Goal: Task Accomplishment & Management: Use online tool/utility

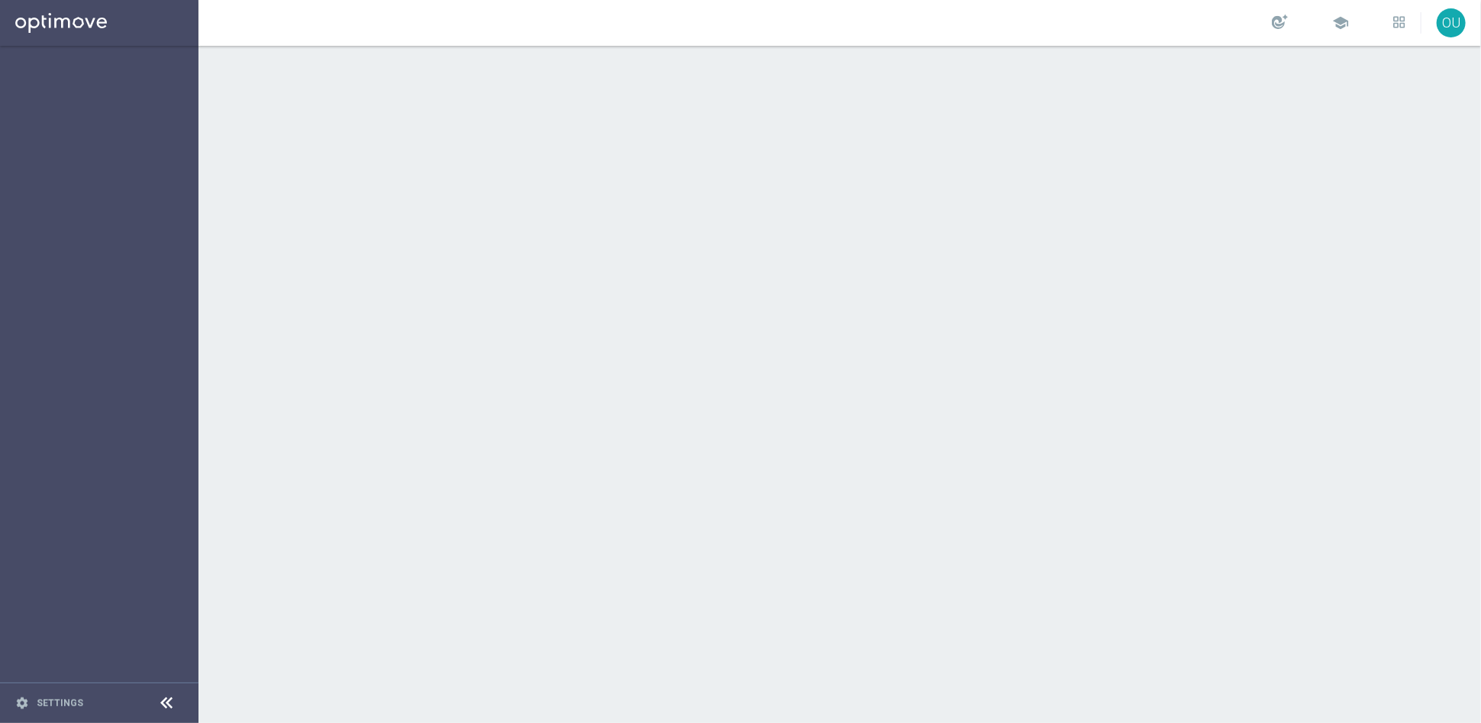
click at [156, 699] on div at bounding box center [167, 704] width 28 height 24
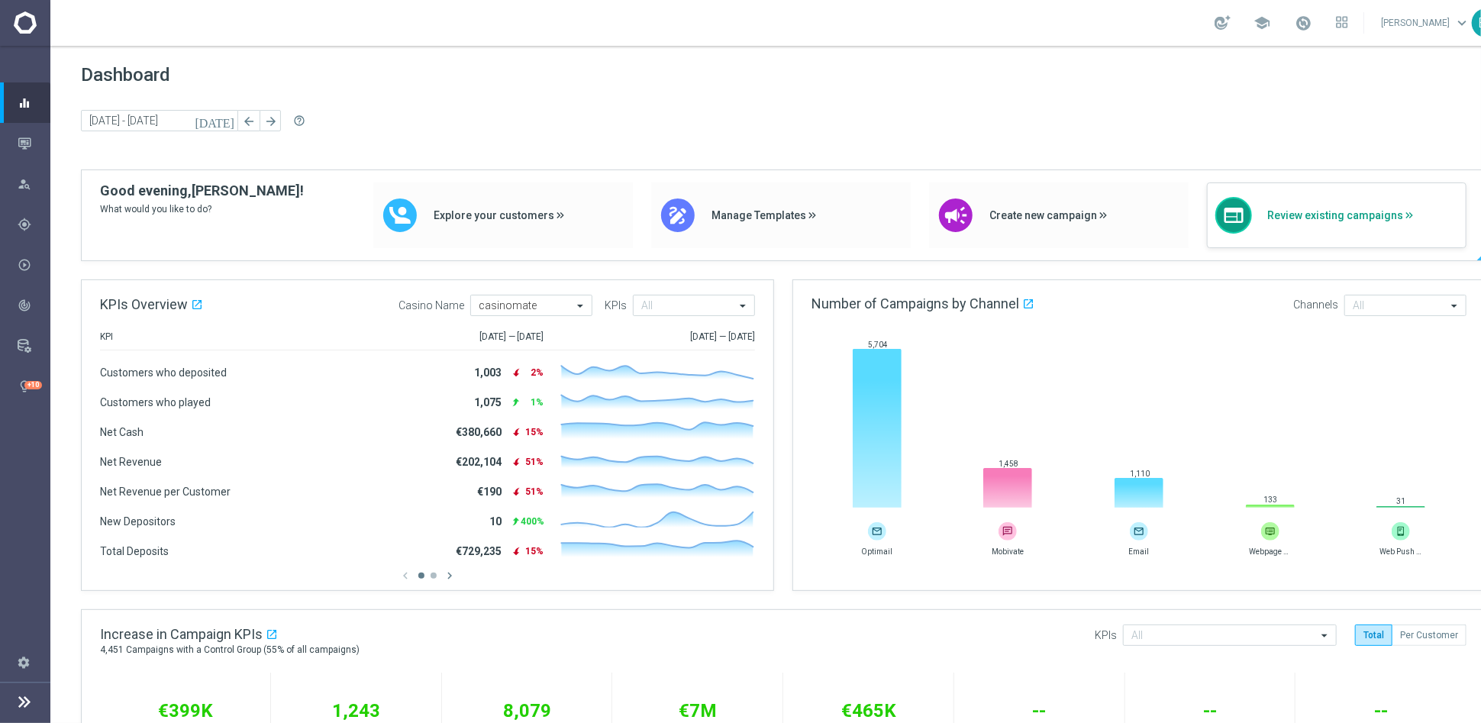
click at [1308, 211] on span "Review existing campaigns" at bounding box center [1362, 215] width 191 height 13
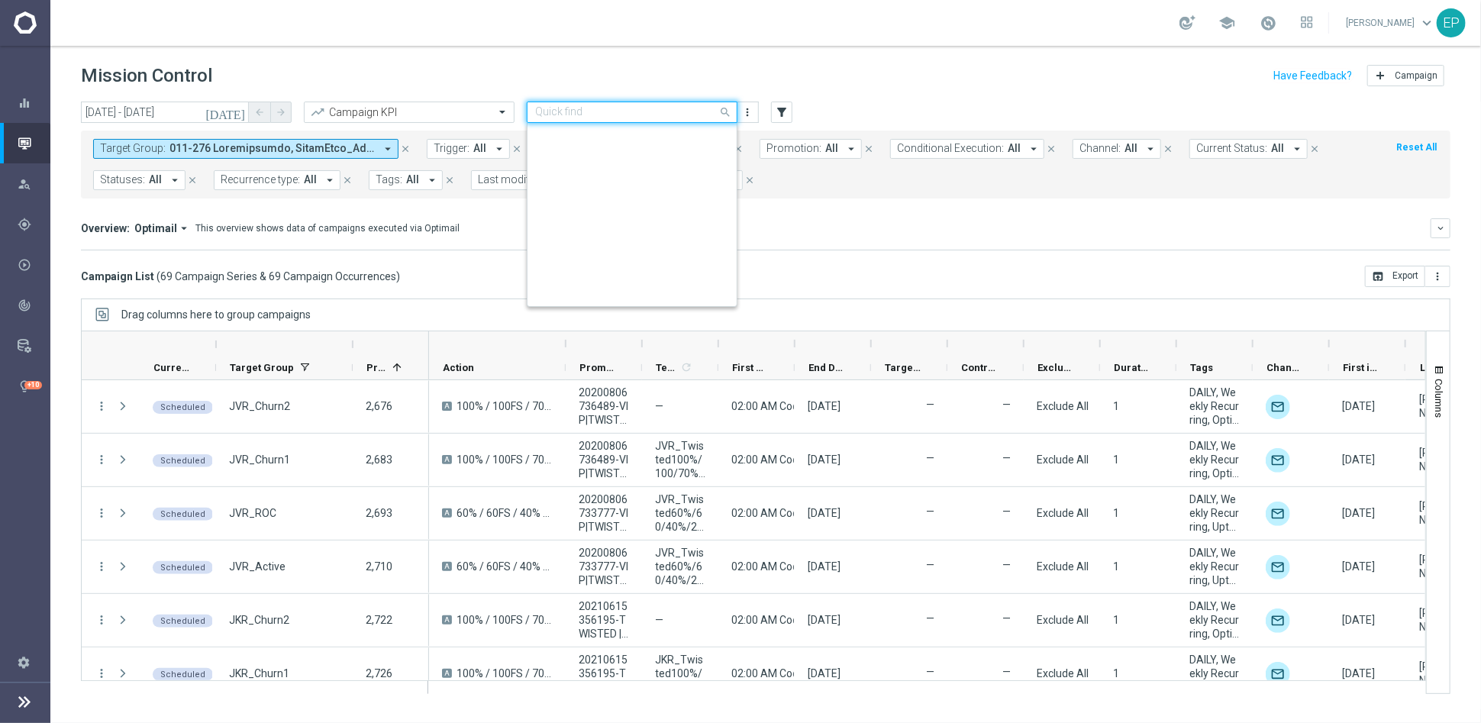
click at [669, 120] on div "Quick find Daily_Monitoring_New<P1-5/DM" at bounding box center [632, 112] width 211 height 21
click at [616, 135] on label "Daily_Conversion Track" at bounding box center [581, 135] width 92 height 13
type input "conv"
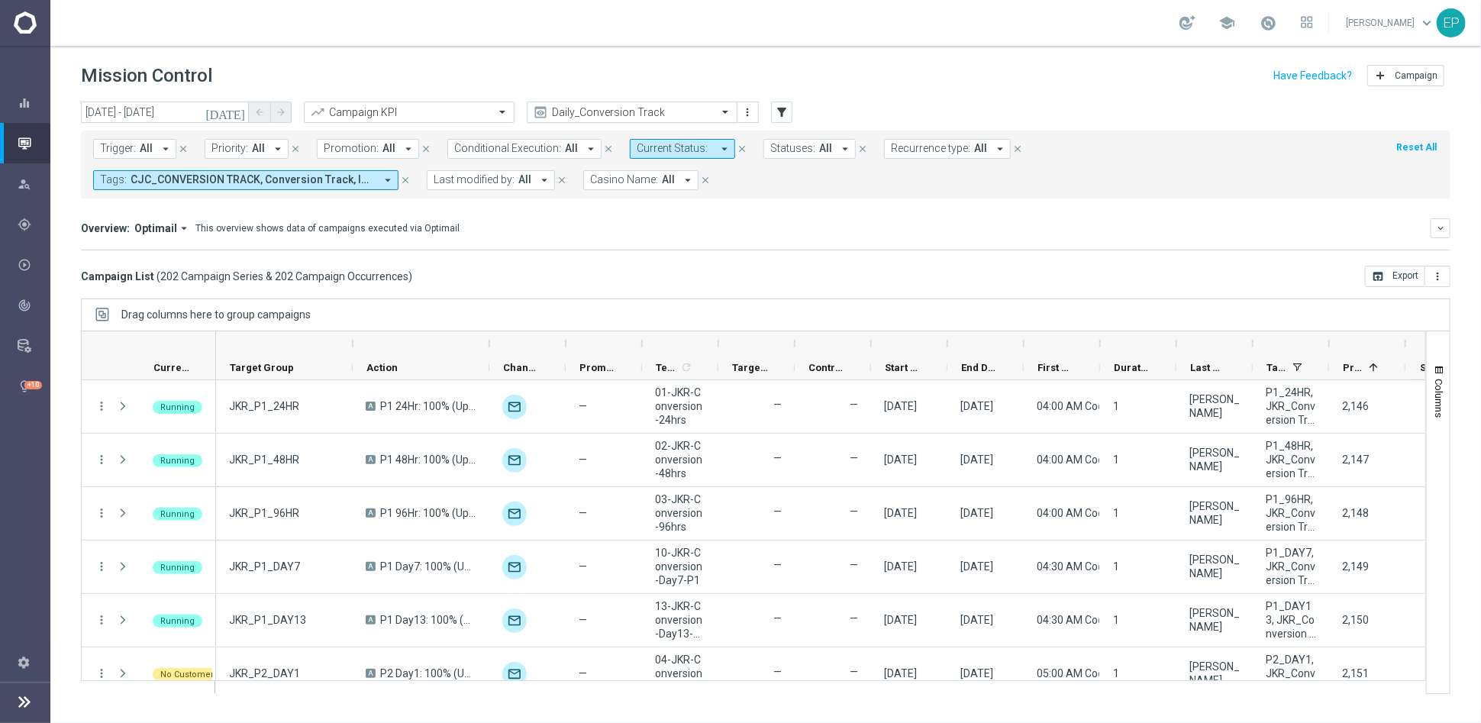
click at [599, 110] on input "text" at bounding box center [616, 112] width 163 height 13
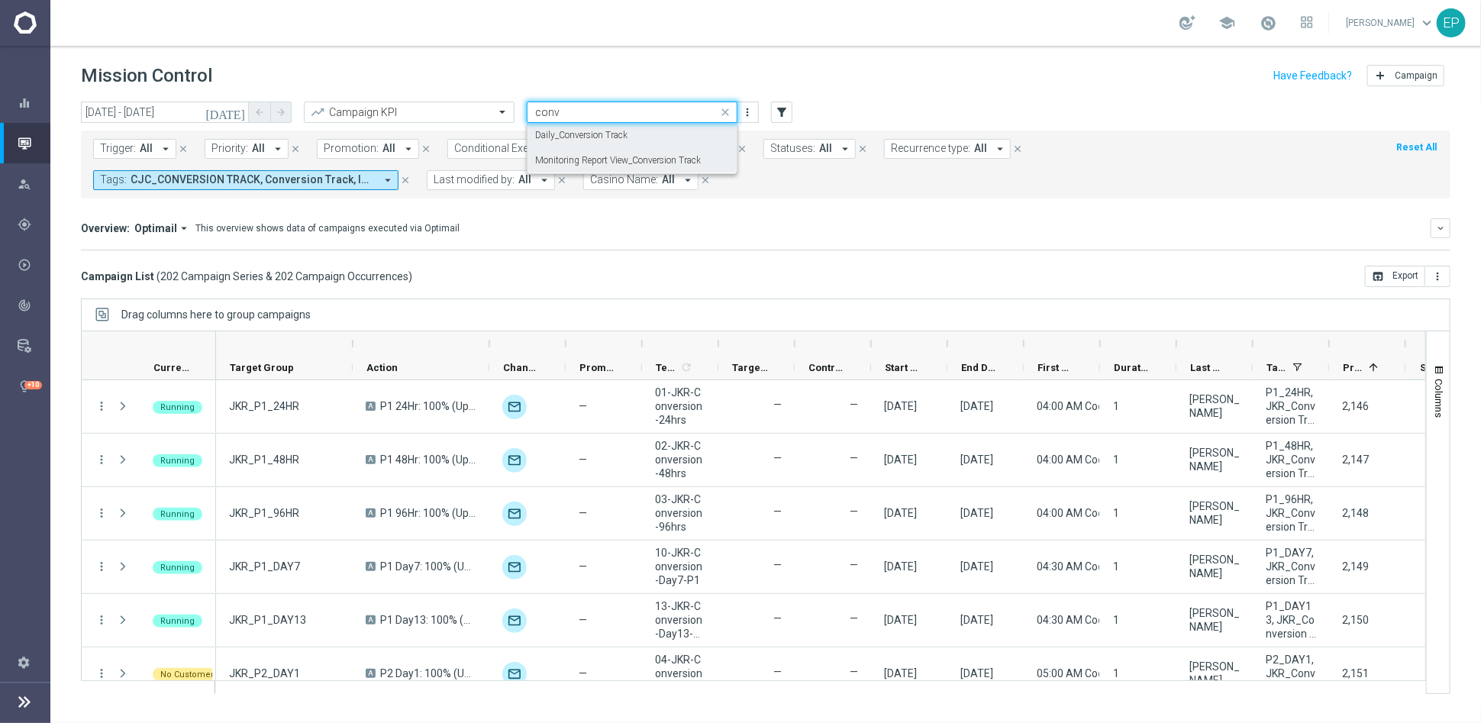
click at [595, 160] on label "Monitoring Report View_Conversion Track" at bounding box center [618, 160] width 166 height 13
type input "conv"
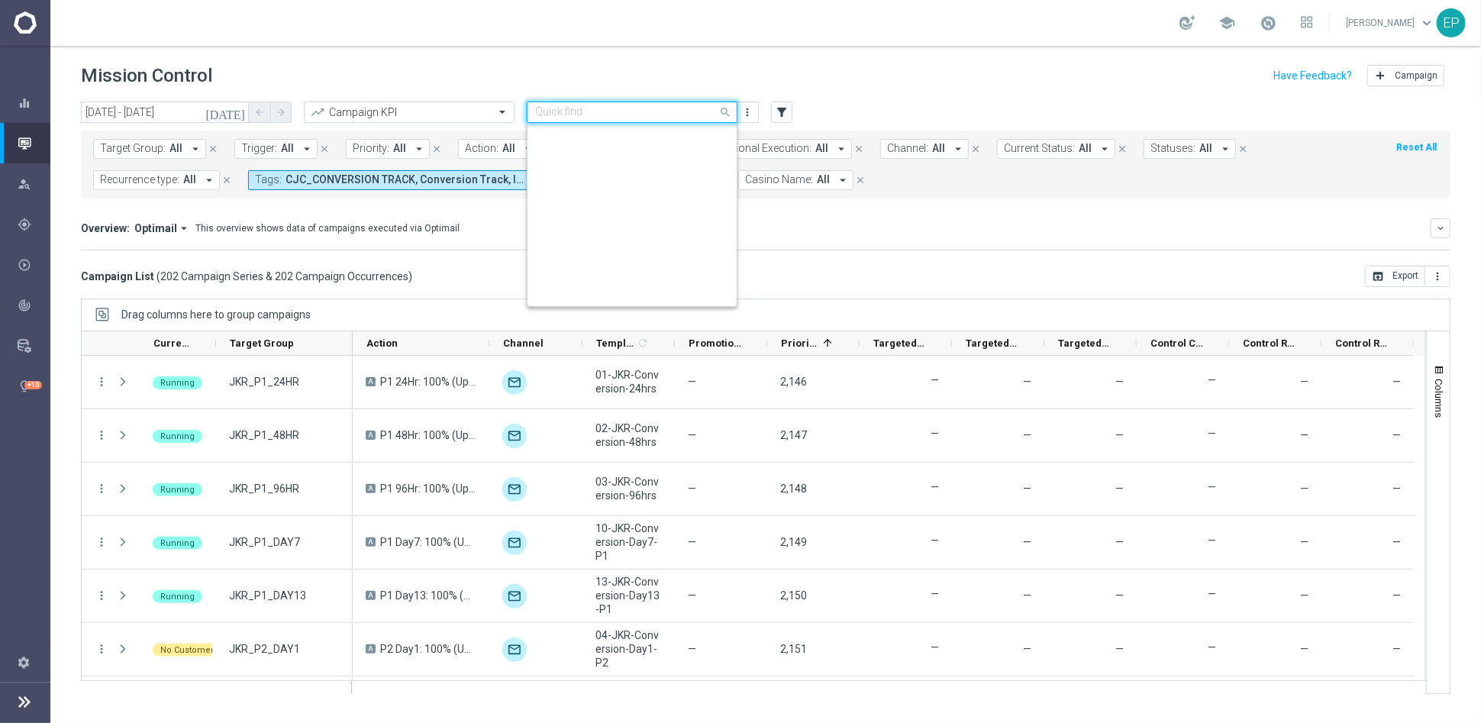
scroll to position [1360, 0]
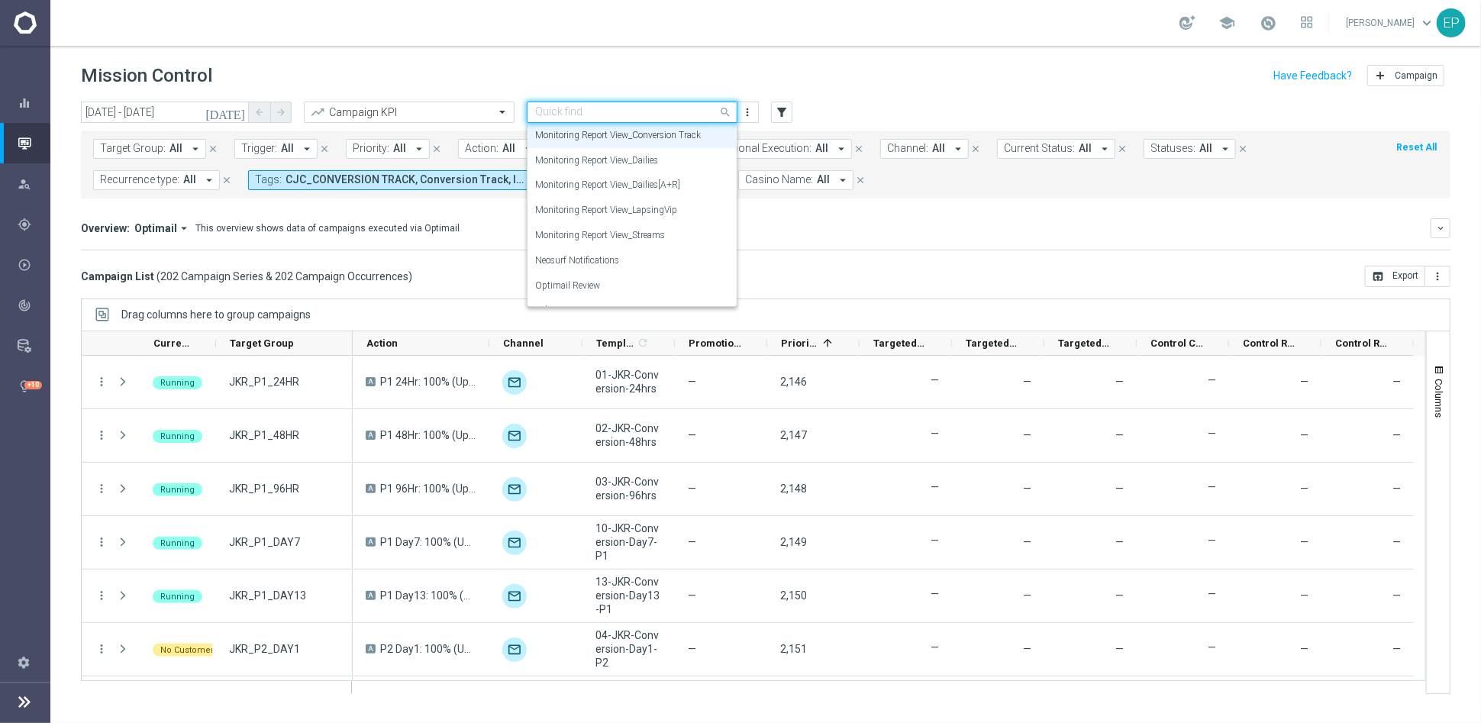
click at [682, 110] on input "text" at bounding box center [616, 112] width 163 height 13
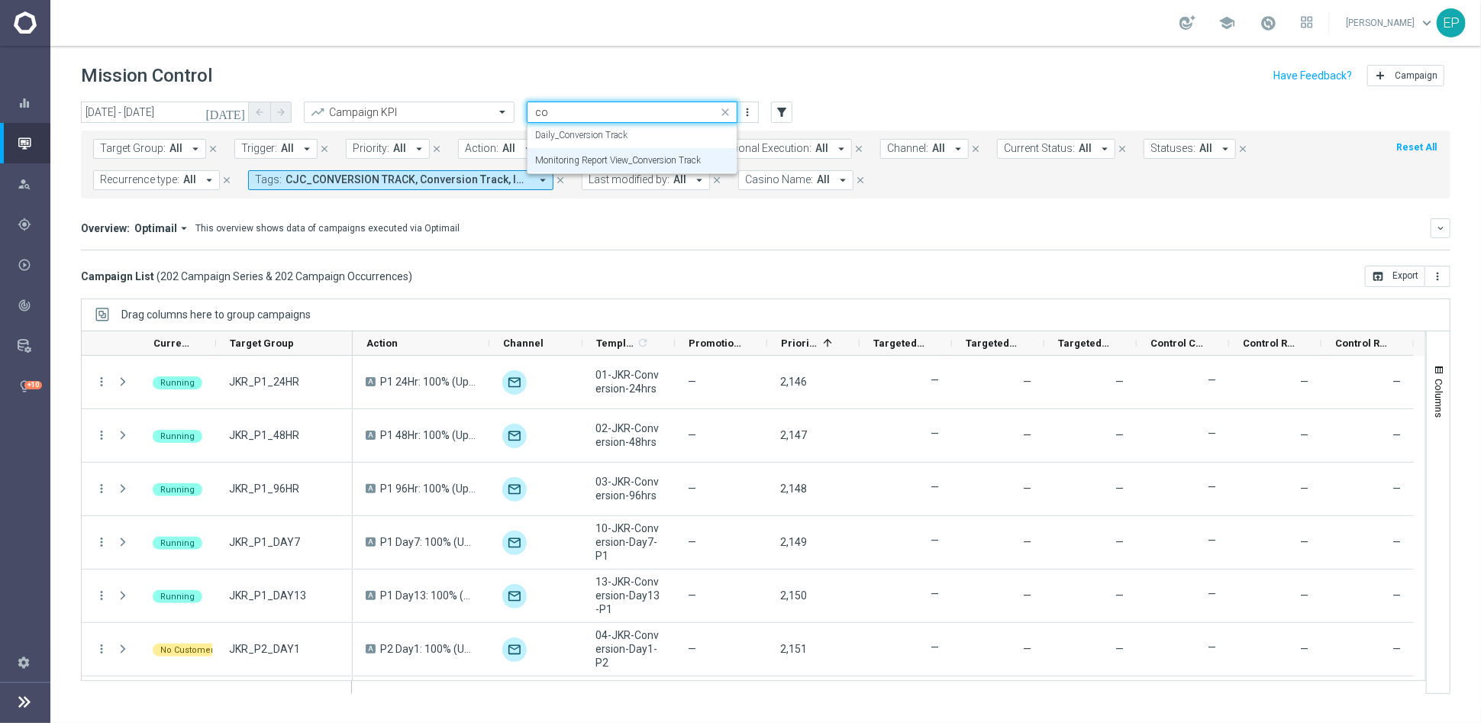
scroll to position [0, 0]
click at [634, 123] on div "Daily_Conversion Track" at bounding box center [632, 135] width 194 height 25
type input "conver"
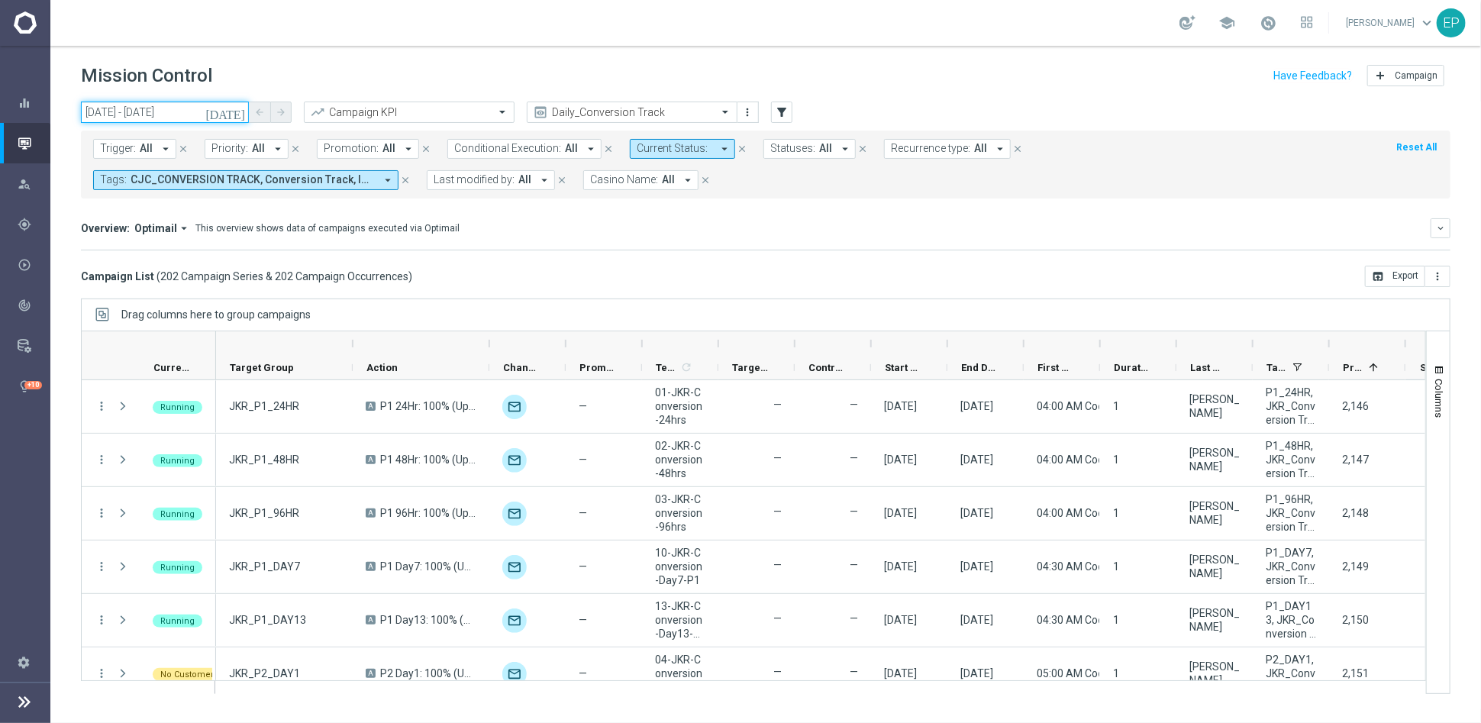
click at [177, 114] on input "19 Aug 2025 - 19 Aug 2025" at bounding box center [165, 112] width 168 height 21
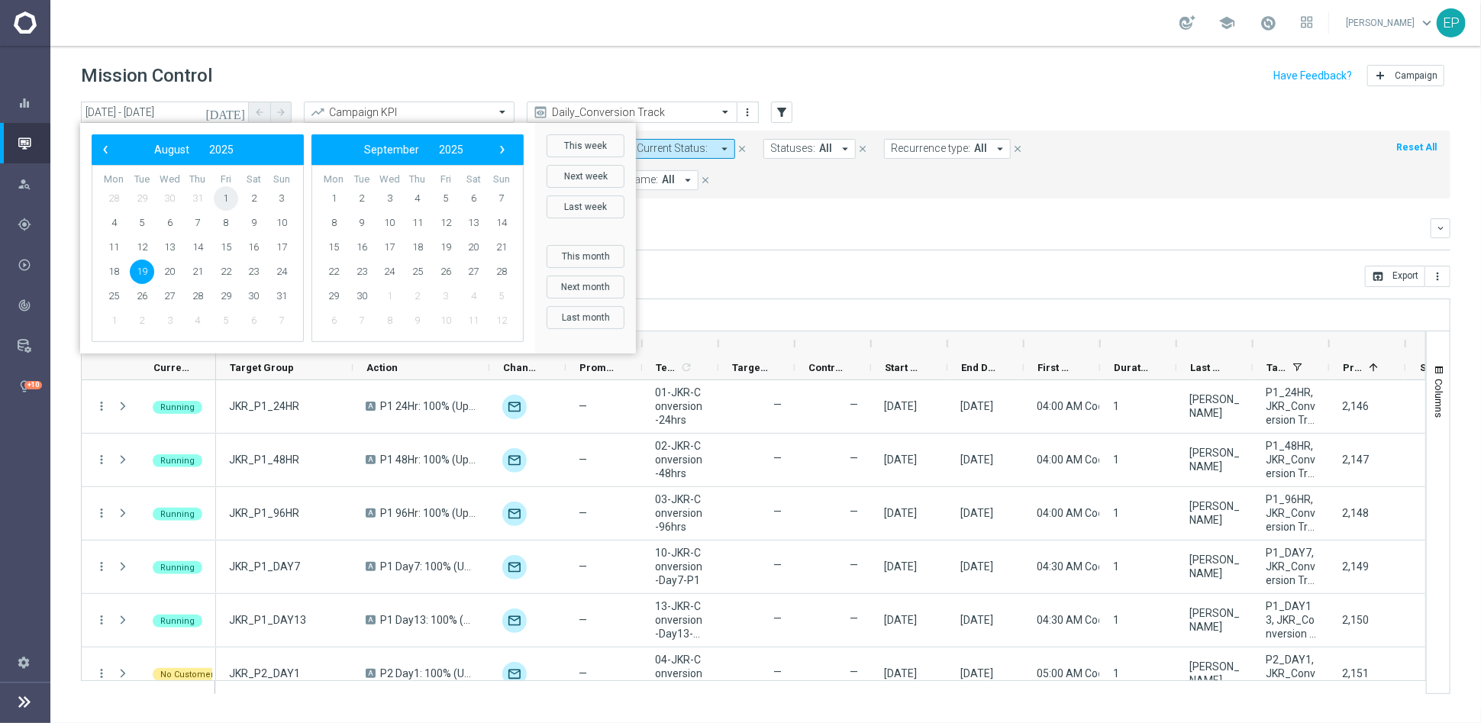
click at [221, 197] on span "1" at bounding box center [226, 198] width 24 height 24
click at [112, 273] on span "18" at bounding box center [114, 272] width 24 height 24
type input "01 Aug 2025 - 18 Aug 2025"
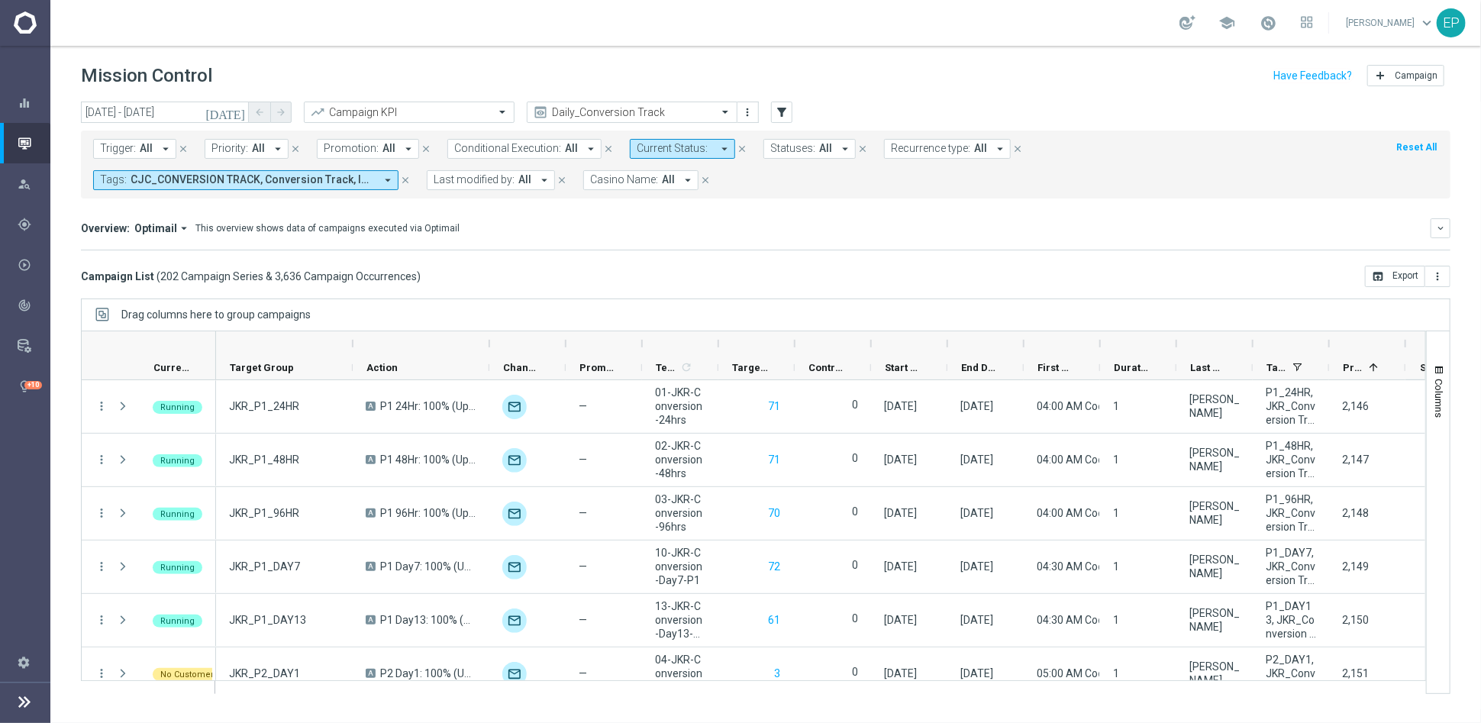
click at [1264, 200] on mini-dashboard "Overview: Optimail arrow_drop_down This overview shows data of campaigns execut…" at bounding box center [766, 231] width 1370 height 67
click at [1437, 270] on icon "more_vert" at bounding box center [1437, 276] width 12 height 12
click at [1408, 301] on span "Export with occurrences" at bounding box center [1388, 303] width 102 height 11
